Goal: Find contact information: Find contact information

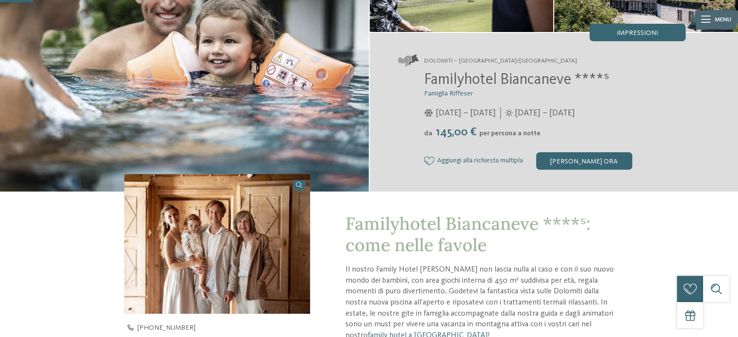
scroll to position [291, 0]
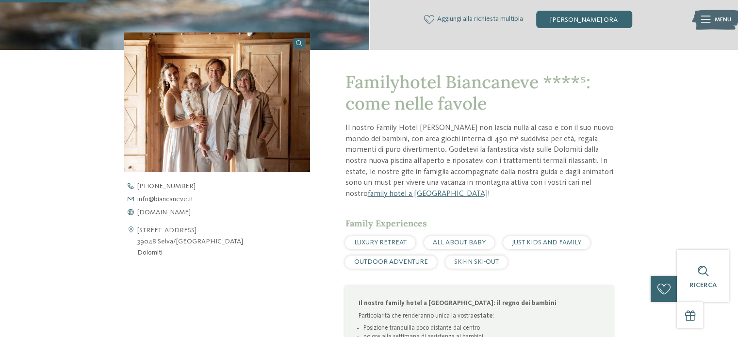
drag, startPoint x: 164, startPoint y: 251, endPoint x: 133, endPoint y: 230, distance: 37.7
click at [133, 230] on div "Via Cir 36 39048 Selva/Val Gardena Dolomiti" at bounding box center [217, 241] width 186 height 33
copy div "Via Cir 36 39048 Selva/Val Gardena Dolomiti"
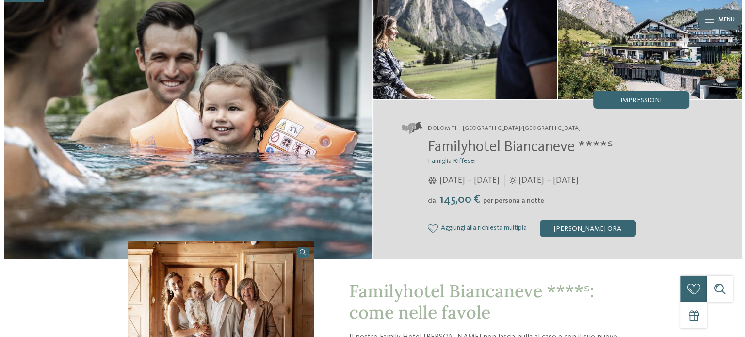
scroll to position [49, 0]
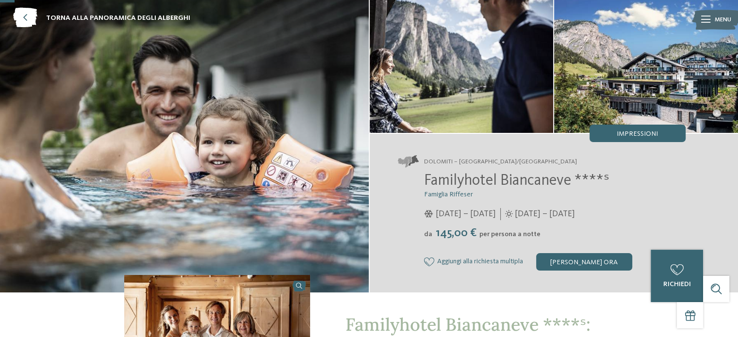
click at [703, 19] on icon at bounding box center [705, 19] width 9 height 7
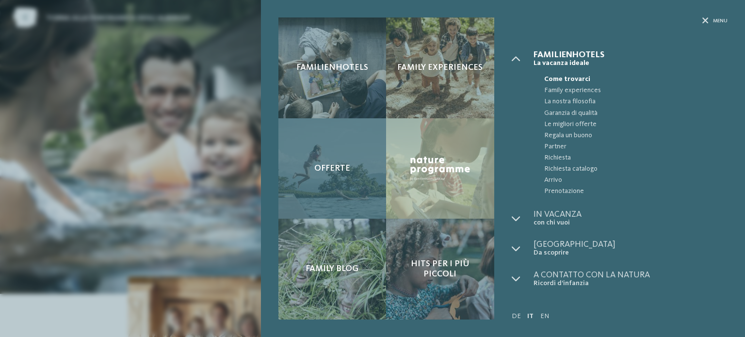
click at [337, 172] on span "Offerte" at bounding box center [332, 169] width 36 height 11
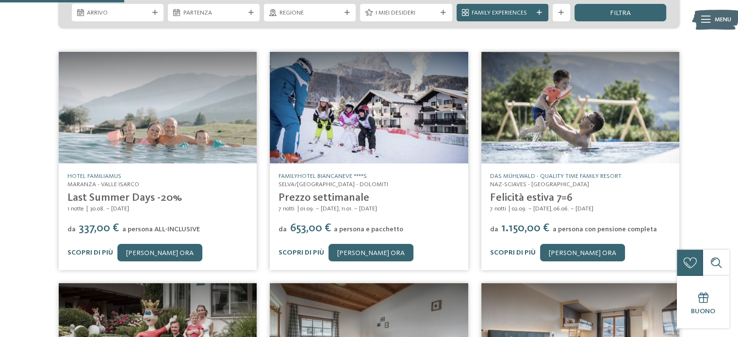
scroll to position [146, 0]
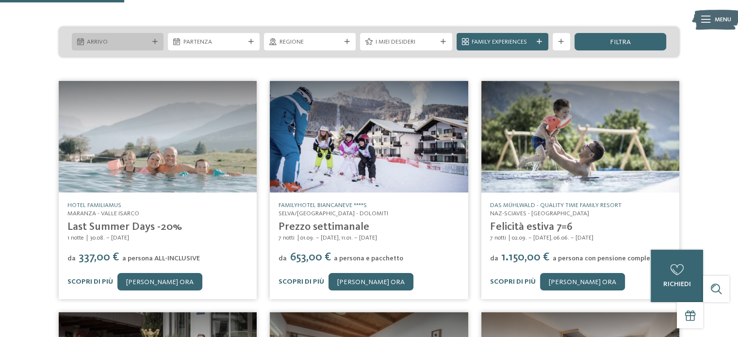
click at [151, 39] on div at bounding box center [154, 41] width 9 height 5
